Goal: Transaction & Acquisition: Purchase product/service

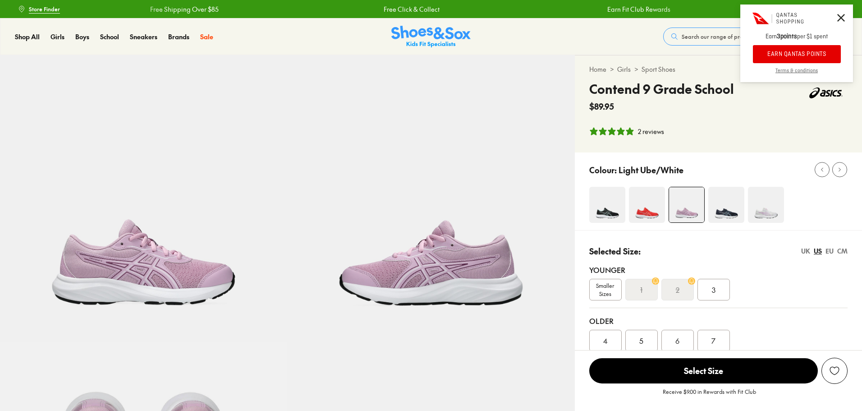
select select "*"
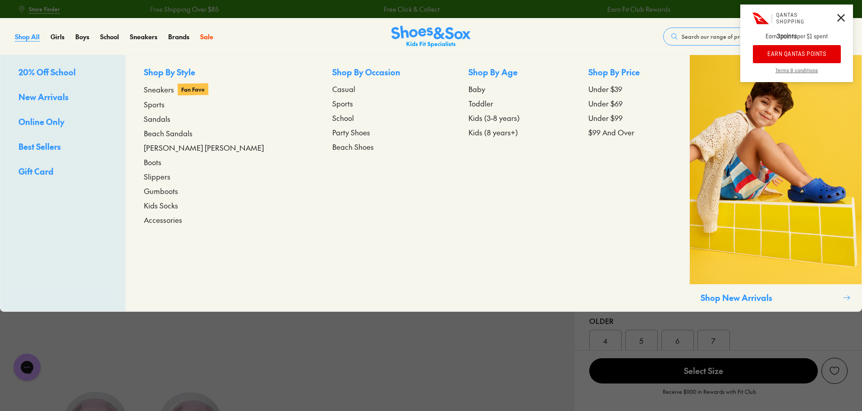
click at [25, 34] on span "Shop All" at bounding box center [27, 36] width 25 height 9
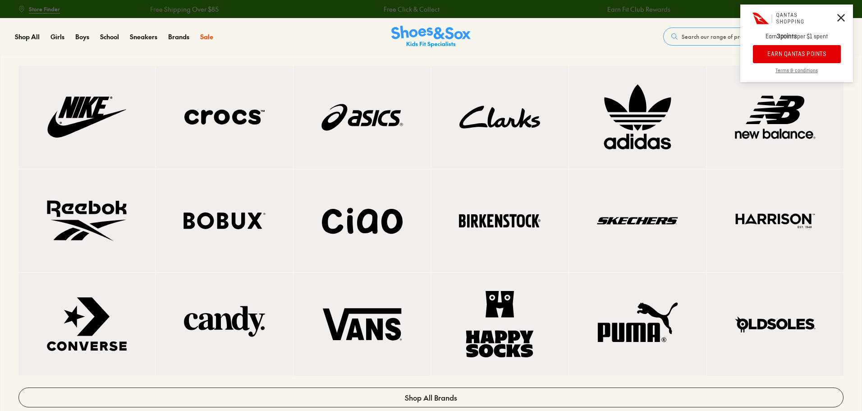
click at [396, 119] on img at bounding box center [362, 117] width 101 height 67
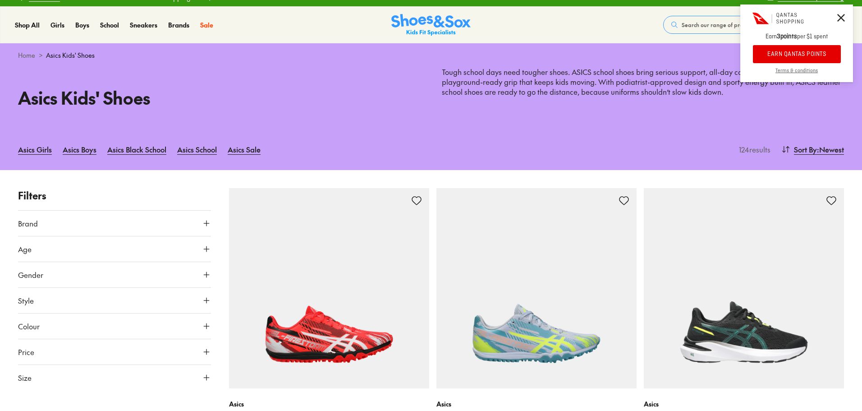
scroll to position [45, 0]
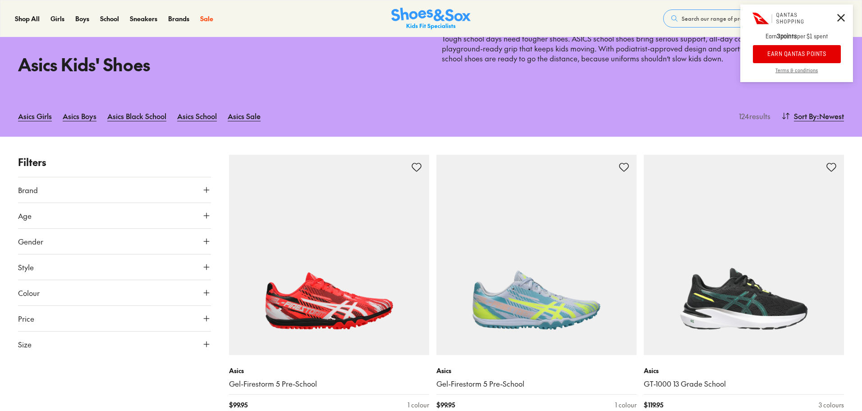
click at [92, 345] on button "Size" at bounding box center [114, 343] width 193 height 25
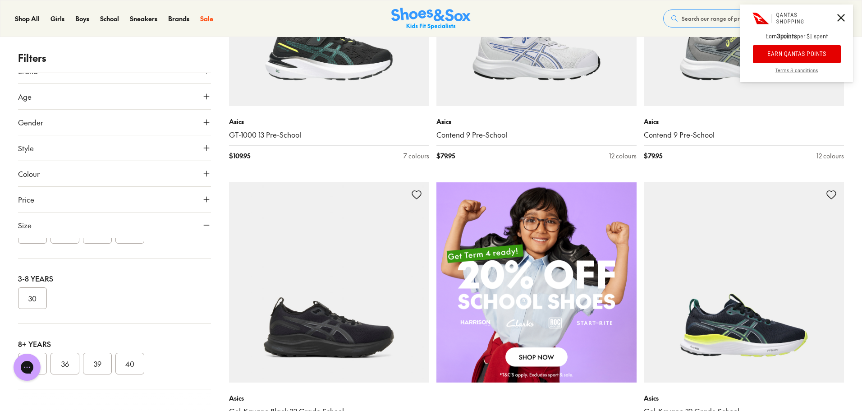
scroll to position [586, 0]
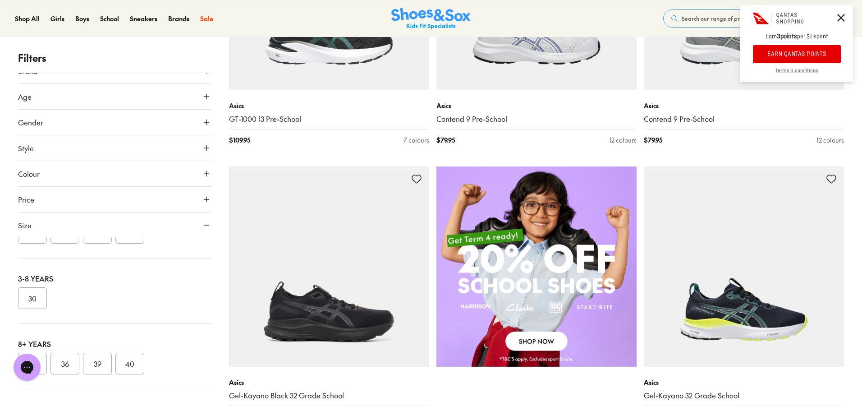
click at [162, 246] on div "1-3 Years 21 25 26 27" at bounding box center [114, 225] width 193 height 65
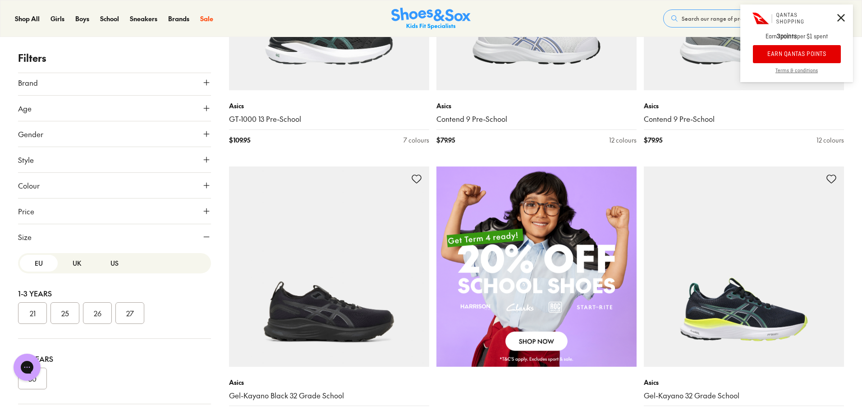
scroll to position [0, 0]
click at [79, 267] on button "UK" at bounding box center [77, 266] width 38 height 17
click at [112, 269] on button "US" at bounding box center [115, 266] width 38 height 17
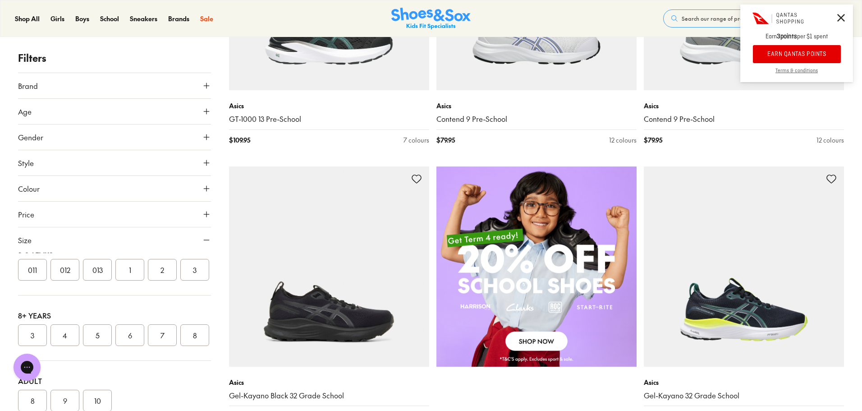
scroll to position [180, 0]
click at [63, 277] on button "012" at bounding box center [64, 267] width 29 height 22
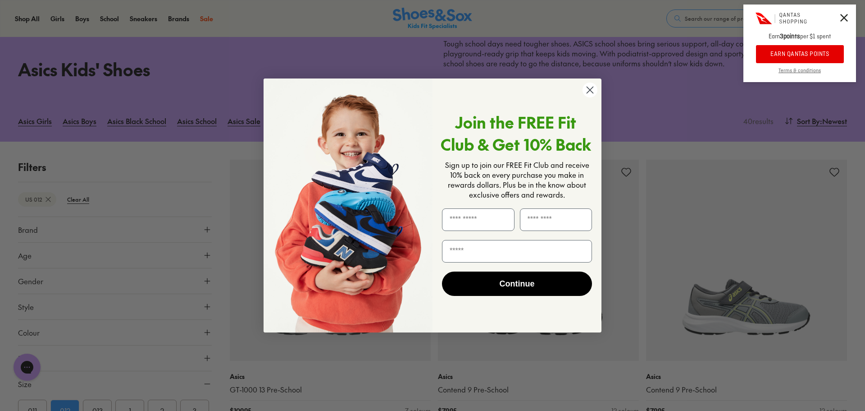
click at [590, 88] on circle "Close dialog" at bounding box center [590, 89] width 15 height 15
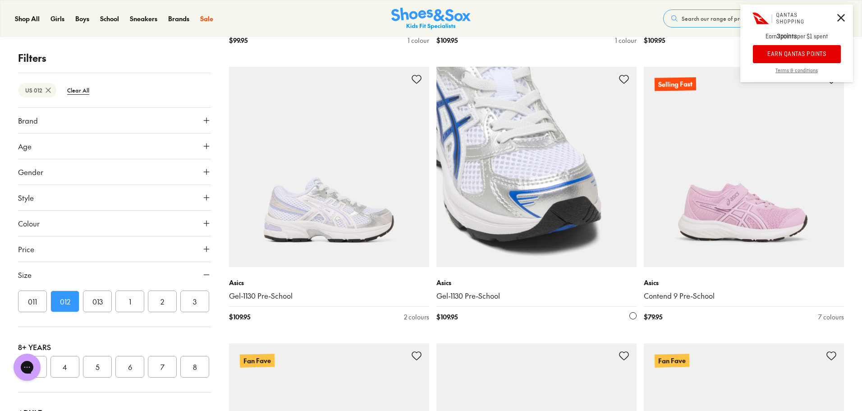
scroll to position [2068, 0]
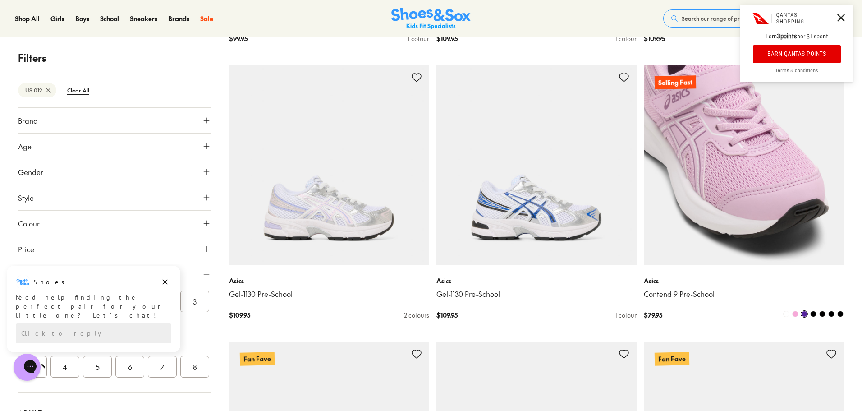
click at [743, 238] on img at bounding box center [744, 165] width 200 height 200
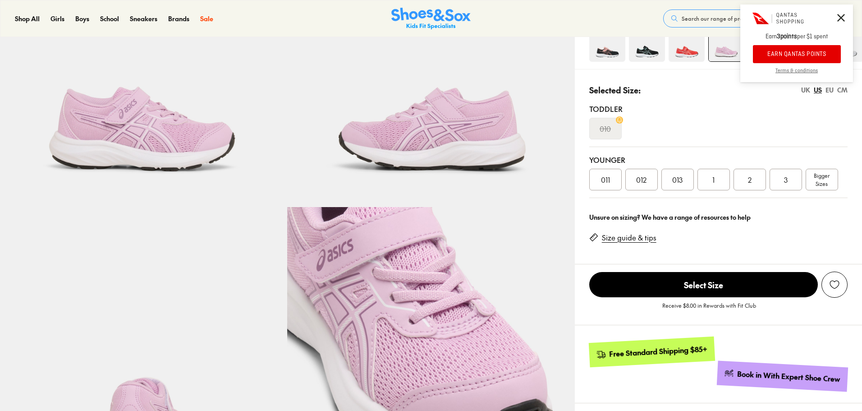
click at [636, 176] on div "012" at bounding box center [641, 180] width 32 height 22
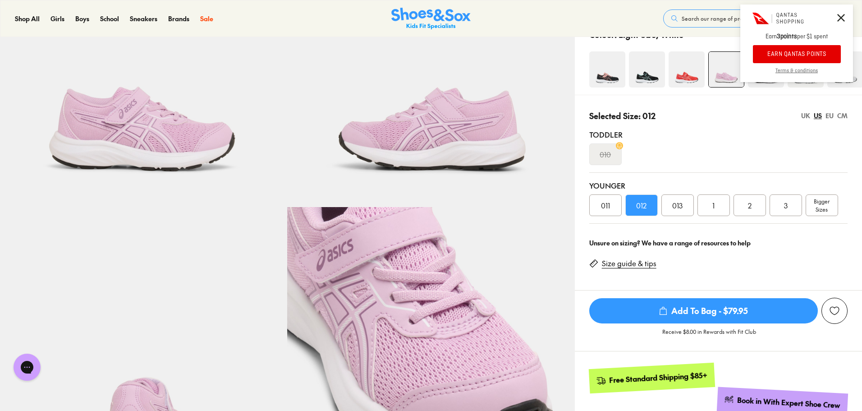
select select "*"
click at [707, 312] on span "Add To Bag - $79.95" at bounding box center [703, 310] width 229 height 25
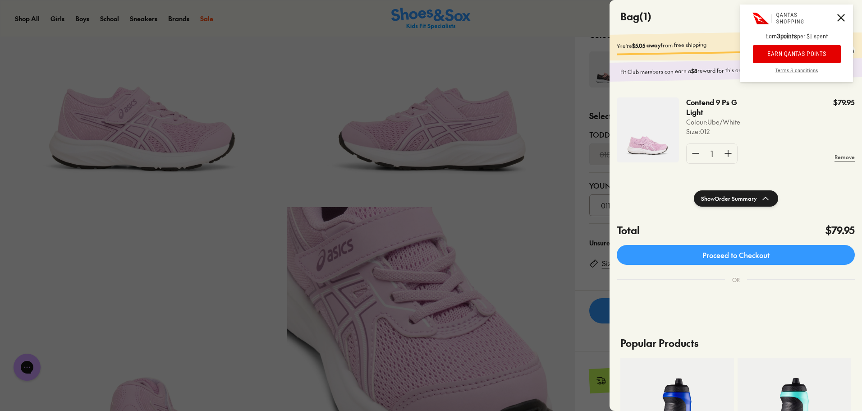
click at [843, 22] on button at bounding box center [841, 18] width 8 height 10
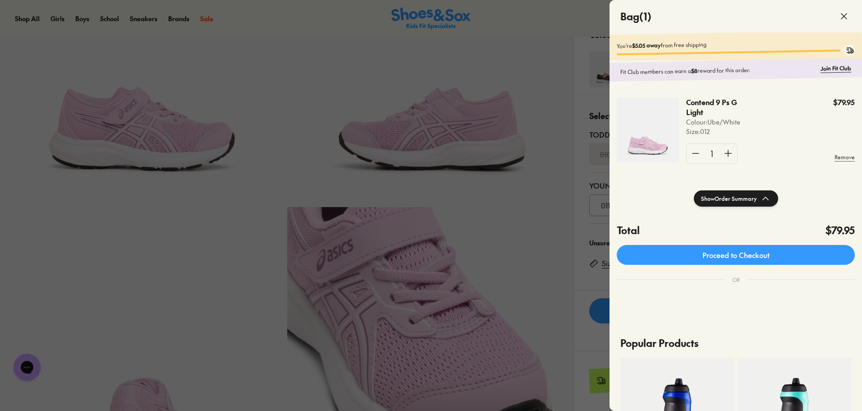
click at [844, 15] on icon at bounding box center [843, 16] width 11 height 11
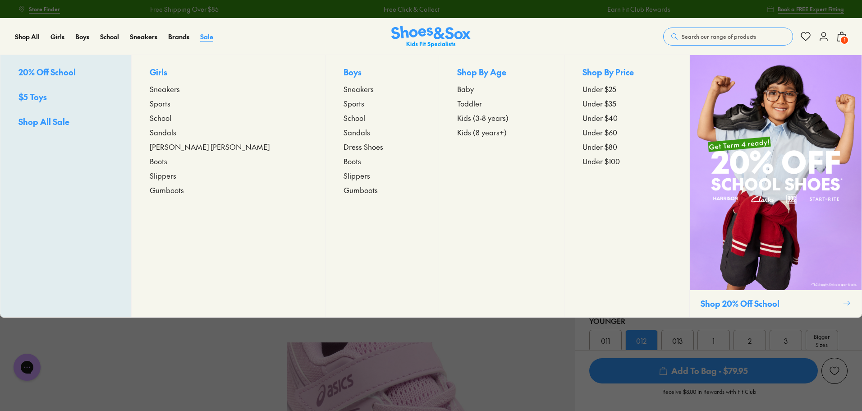
click at [206, 37] on span "Sale" at bounding box center [206, 36] width 13 height 9
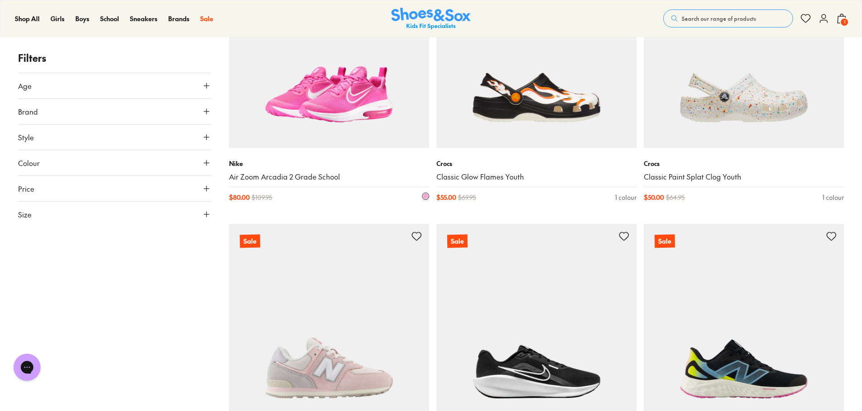
scroll to position [1848, 0]
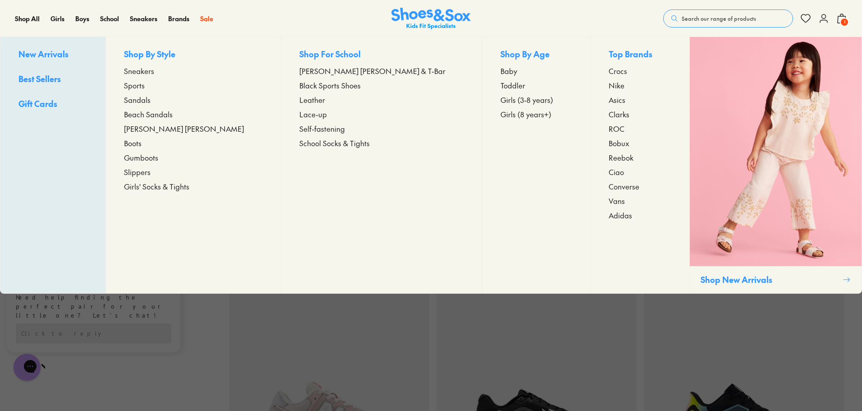
click at [173, 183] on span "Girls' Socks & Tights" at bounding box center [156, 186] width 65 height 11
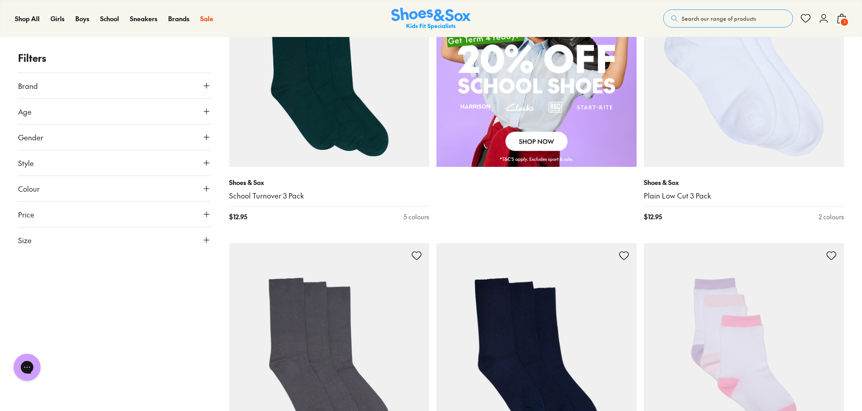
scroll to position [541, 0]
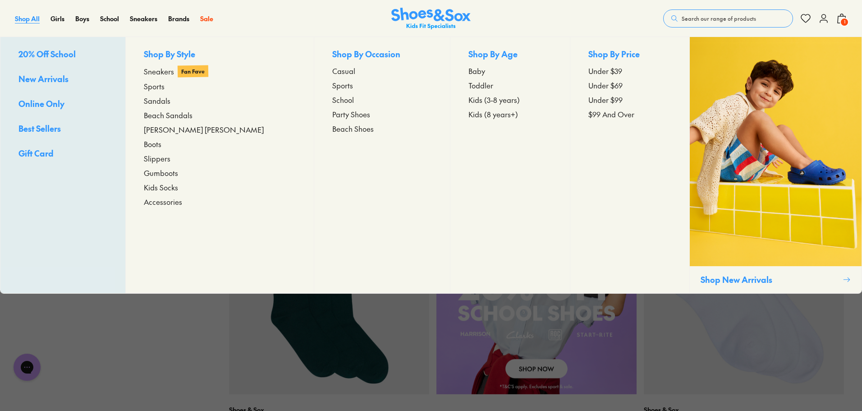
drag, startPoint x: 26, startPoint y: 20, endPoint x: 136, endPoint y: 42, distance: 111.7
click at [27, 20] on span "Shop All" at bounding box center [27, 18] width 25 height 9
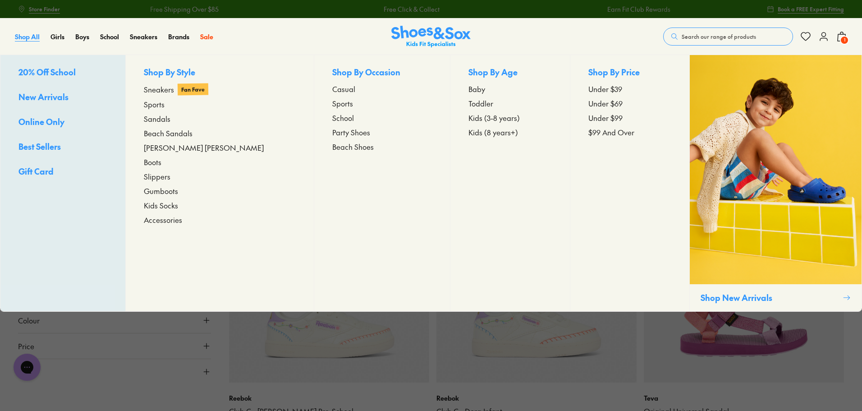
click at [29, 37] on span "Shop All" at bounding box center [27, 36] width 25 height 9
click at [595, 92] on span "Under $39" at bounding box center [605, 88] width 34 height 11
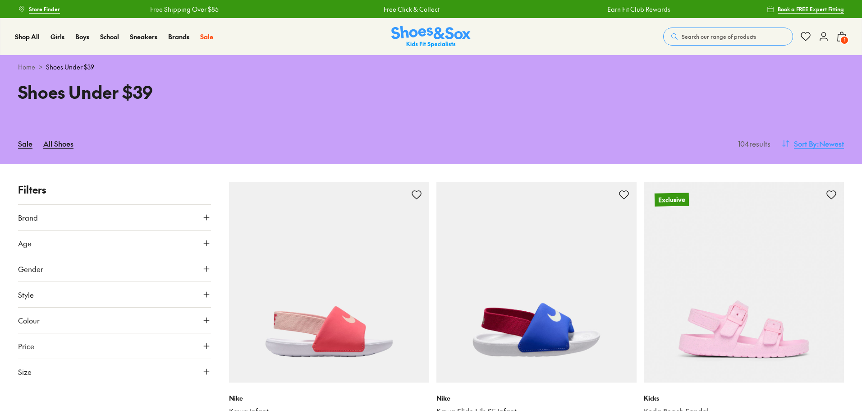
click at [819, 148] on span ": Newest" at bounding box center [830, 143] width 27 height 11
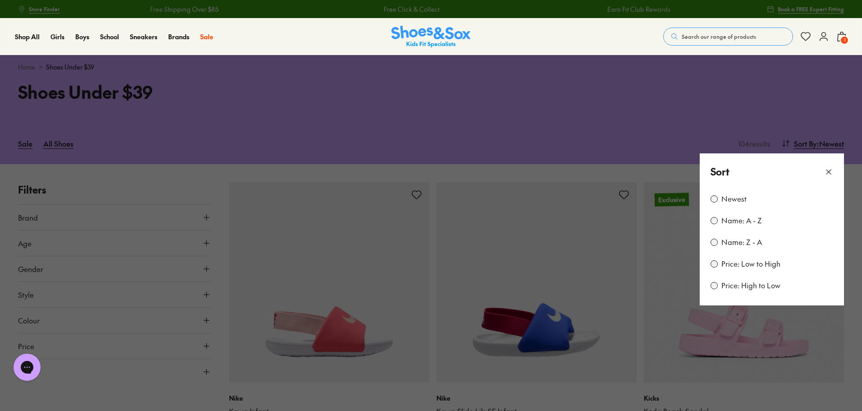
click at [742, 265] on label "Price: Low to High" at bounding box center [750, 264] width 59 height 10
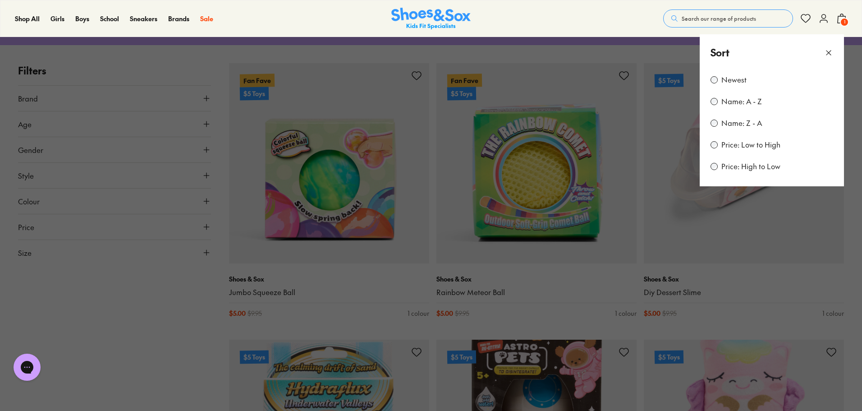
click at [831, 48] on icon at bounding box center [828, 52] width 9 height 9
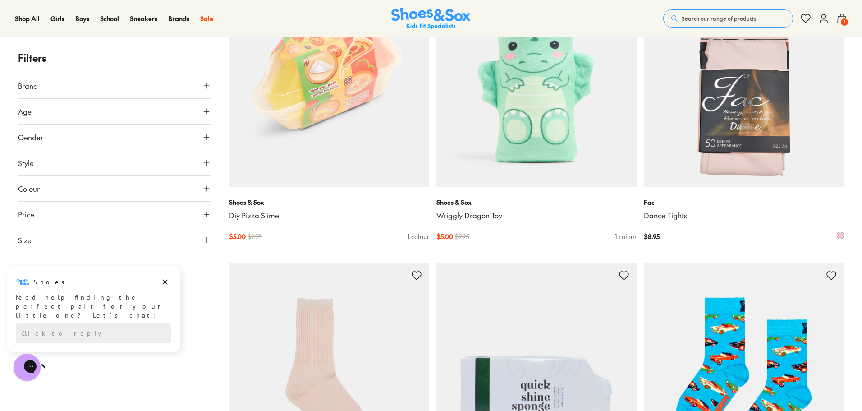
scroll to position [1020, 0]
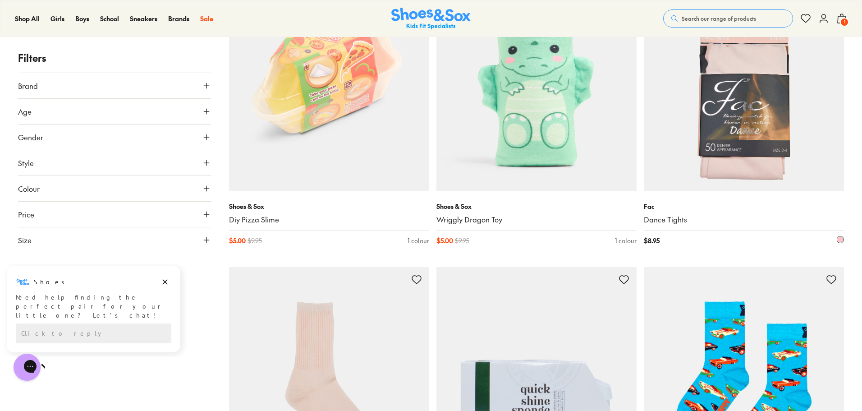
click at [720, 149] on img at bounding box center [744, 91] width 200 height 200
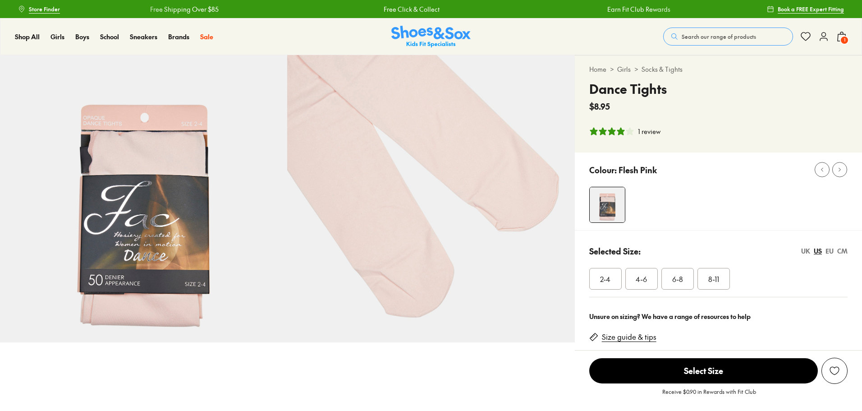
select select "*"
click at [638, 278] on span "4-6" at bounding box center [641, 278] width 11 height 11
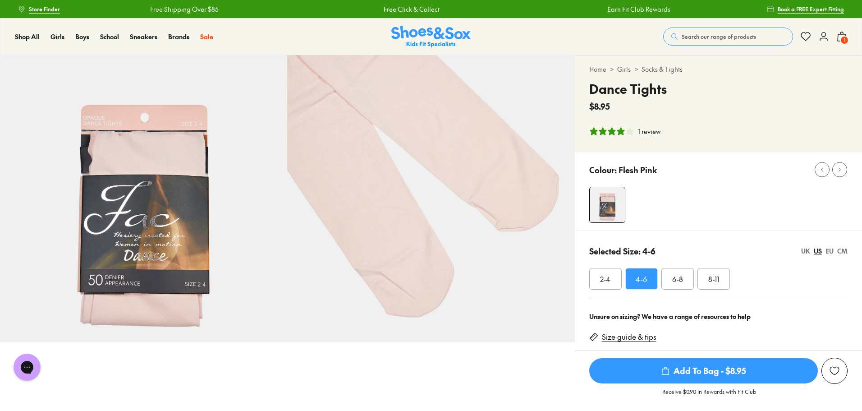
click at [724, 376] on span "Add To Bag - $8.95" at bounding box center [703, 370] width 229 height 25
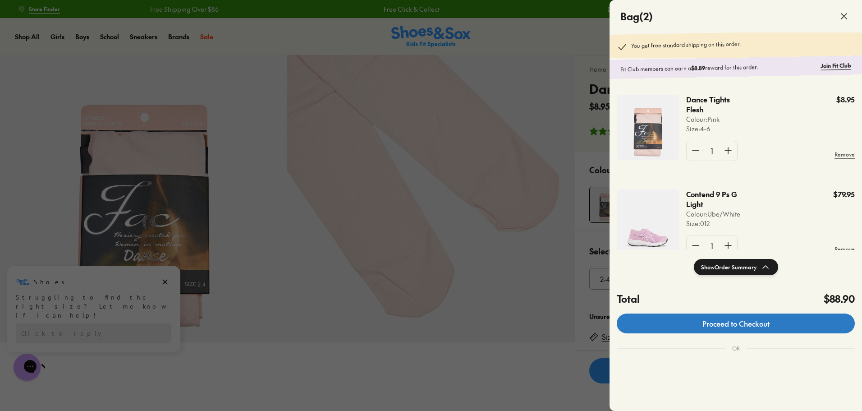
click at [683, 328] on link "Proceed to Checkout" at bounding box center [736, 323] width 238 height 20
